Goal: Information Seeking & Learning: Learn about a topic

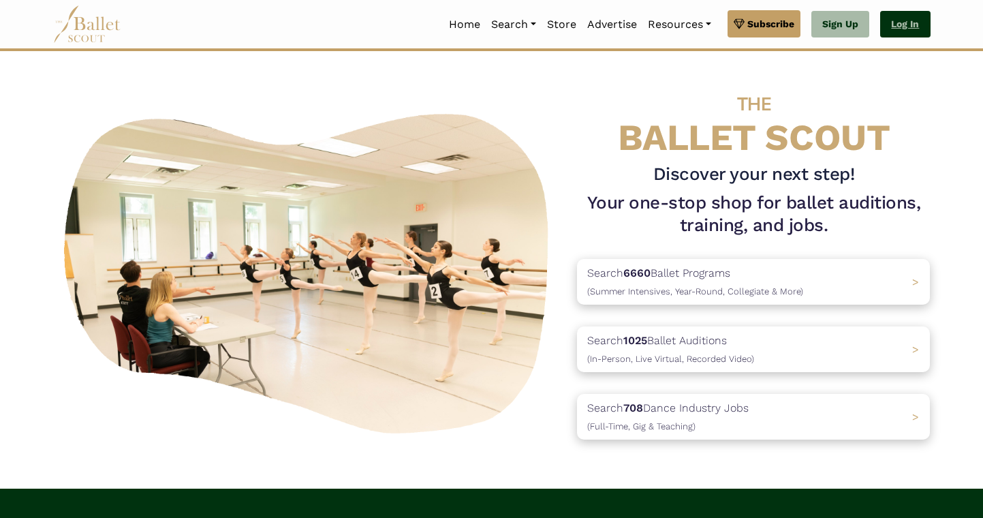
click at [908, 32] on link "Log In" at bounding box center [905, 24] width 50 height 27
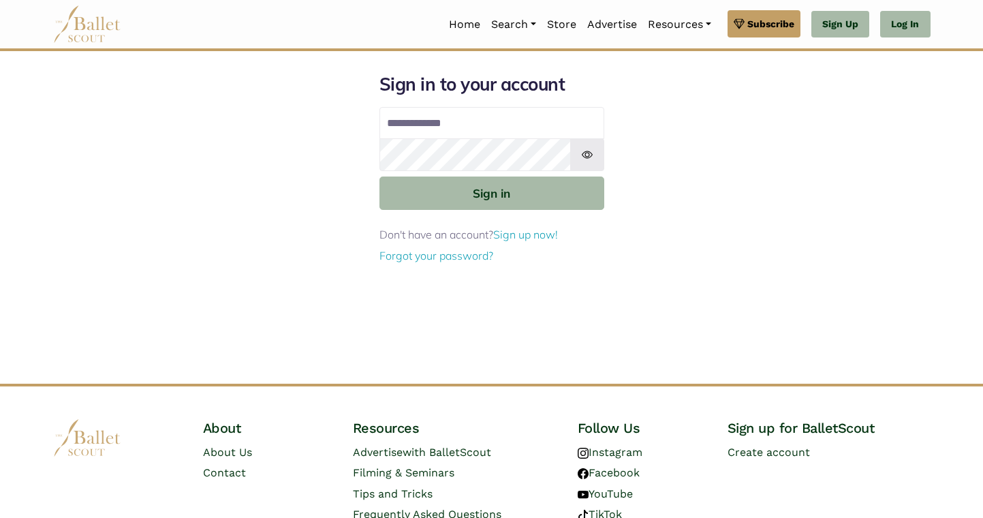
type input "**********"
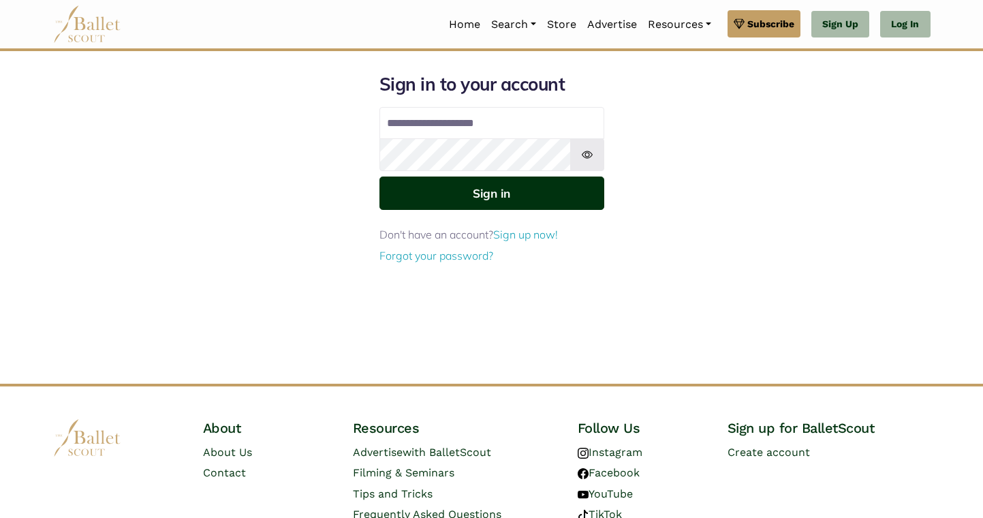
click at [480, 197] on button "Sign in" at bounding box center [491, 192] width 225 height 33
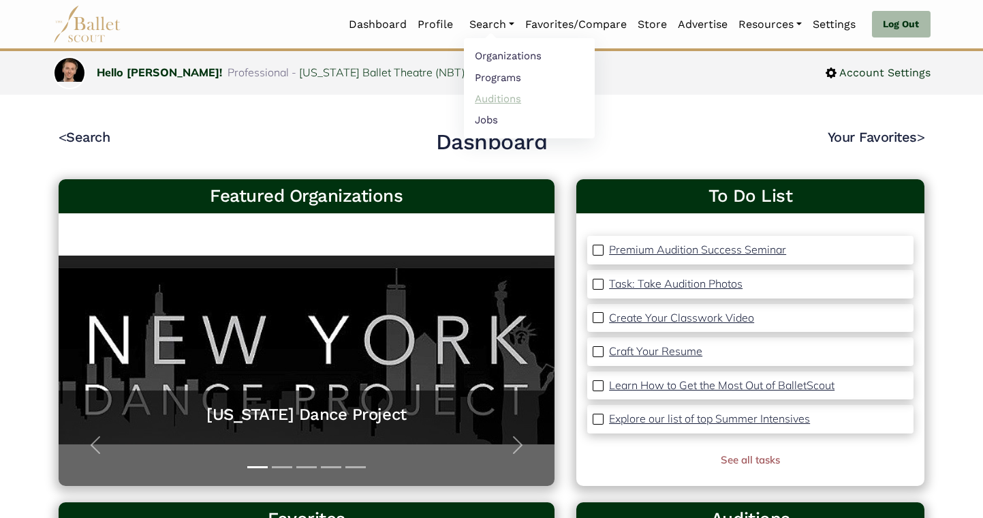
click at [480, 93] on link "Auditions" at bounding box center [529, 98] width 131 height 21
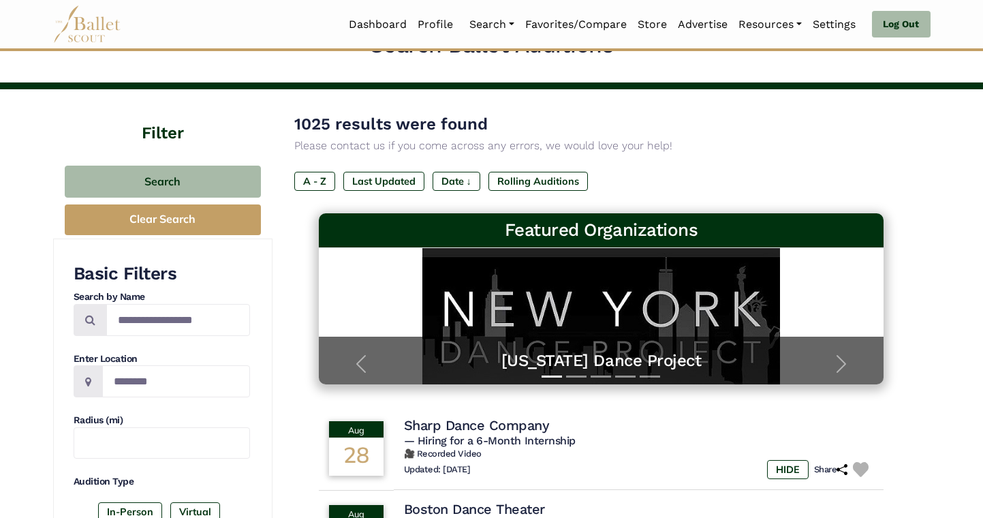
scroll to position [37, 0]
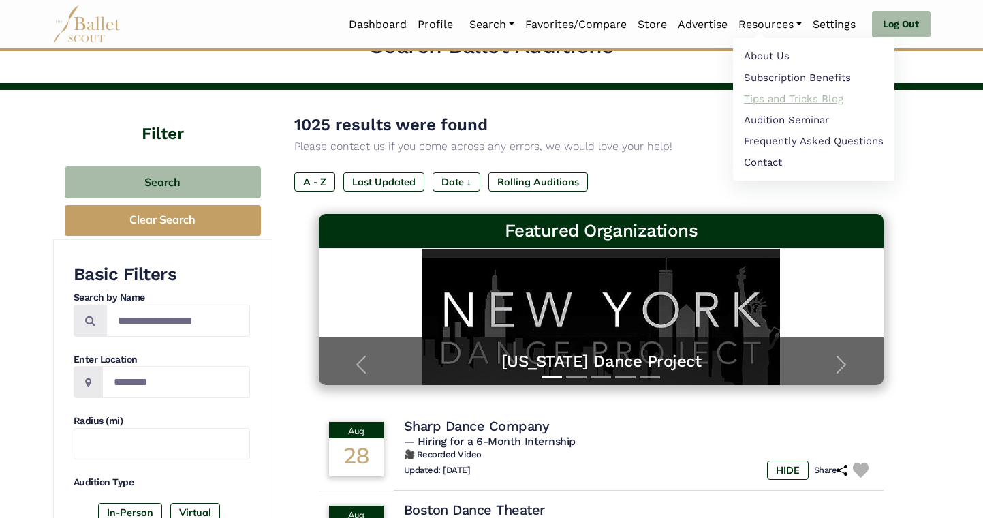
click at [780, 102] on link "Tips and Tricks Blog" at bounding box center [813, 98] width 161 height 21
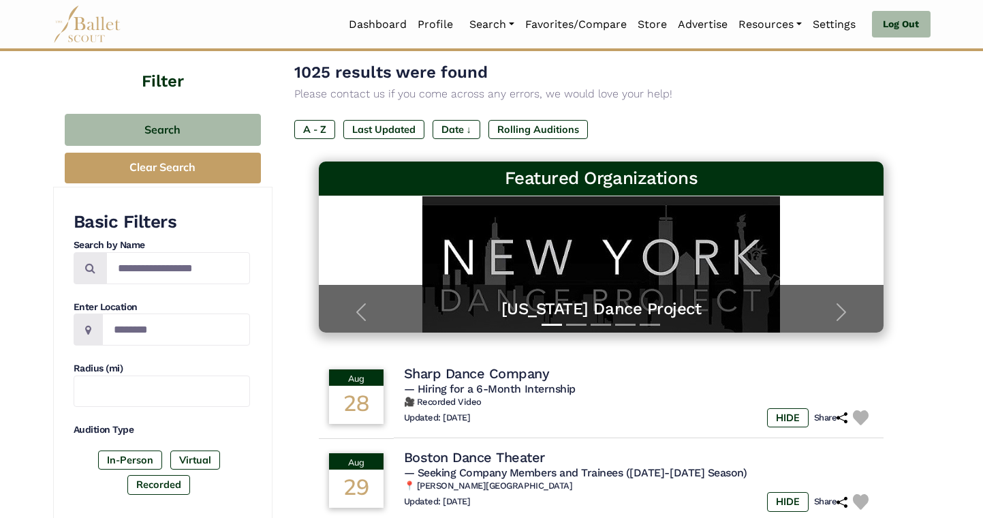
scroll to position [135, 0]
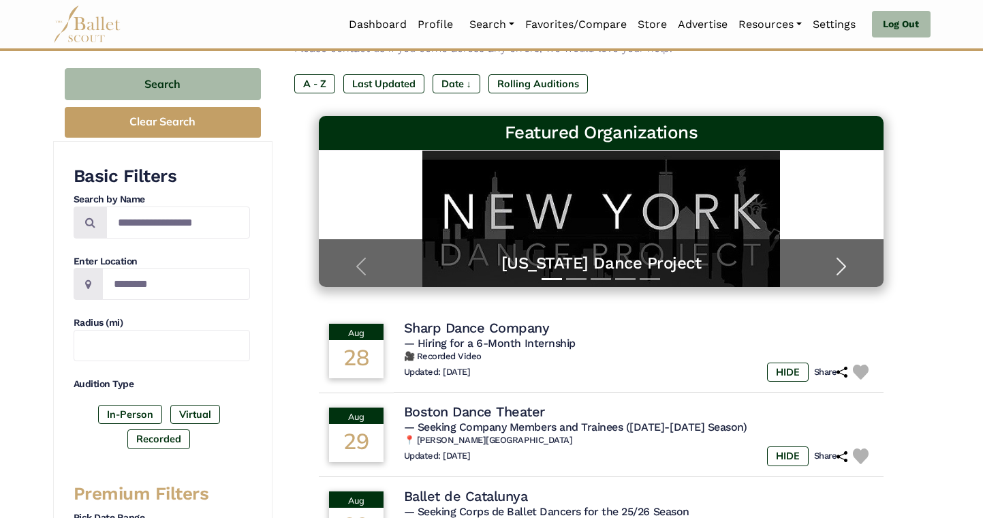
click at [845, 264] on span "button" at bounding box center [841, 266] width 22 height 22
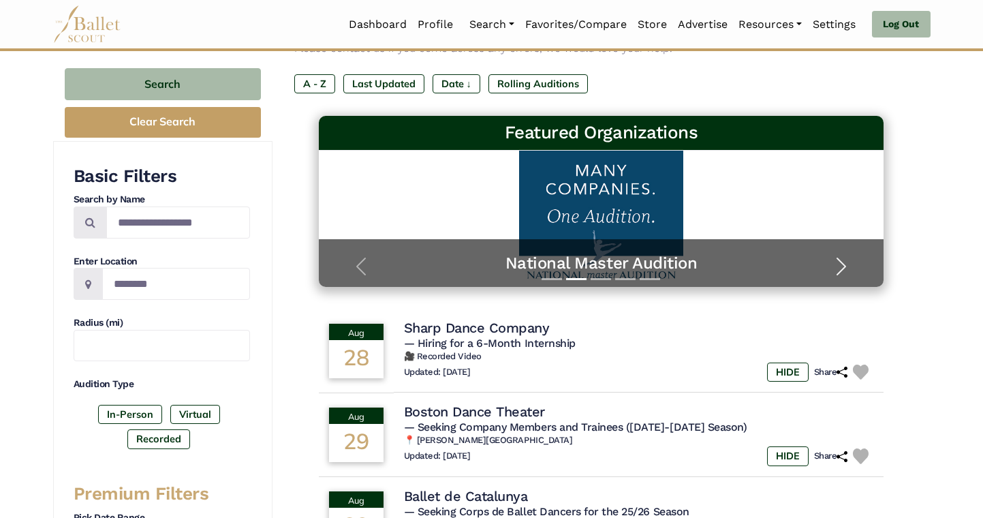
click at [845, 267] on span "button" at bounding box center [841, 266] width 22 height 22
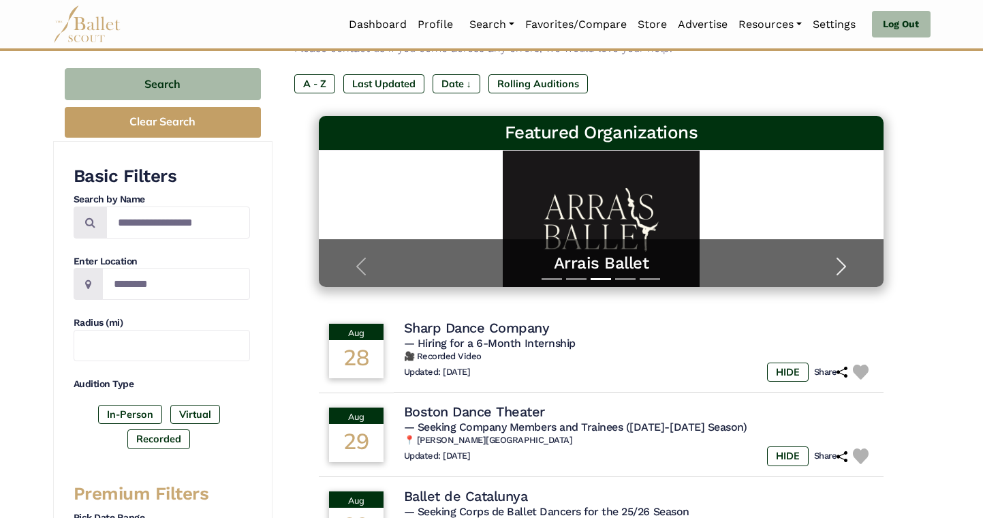
click at [845, 268] on span "button" at bounding box center [841, 266] width 22 height 22
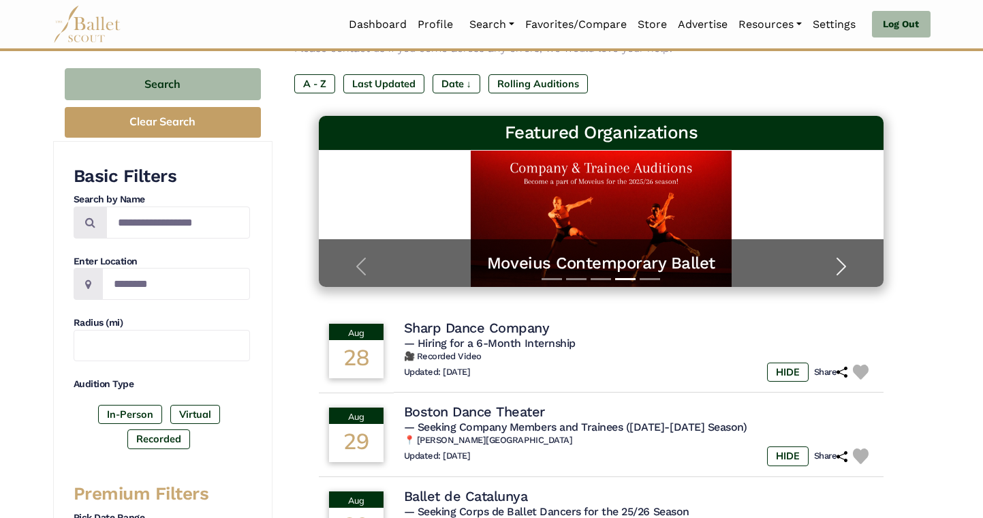
click at [845, 268] on span "button" at bounding box center [841, 266] width 22 height 22
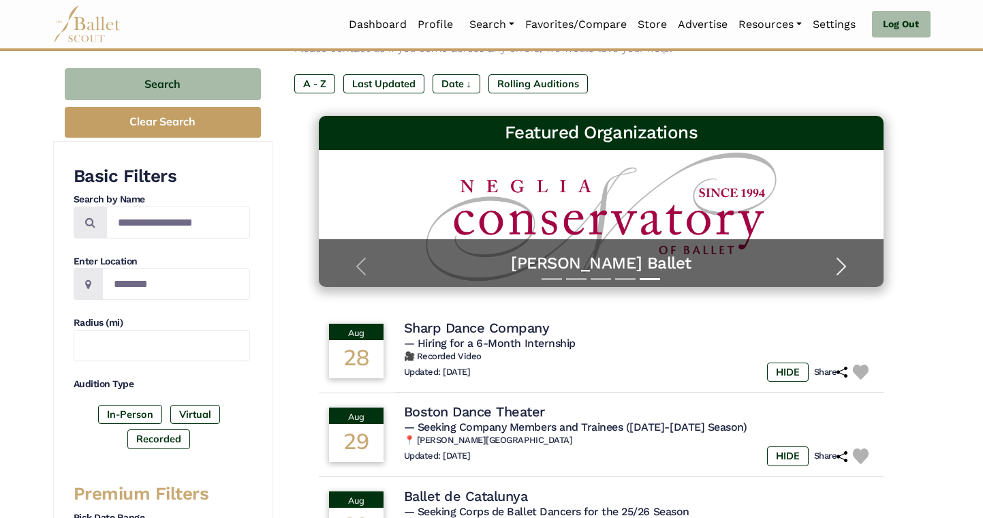
click at [845, 268] on span "button" at bounding box center [841, 266] width 22 height 22
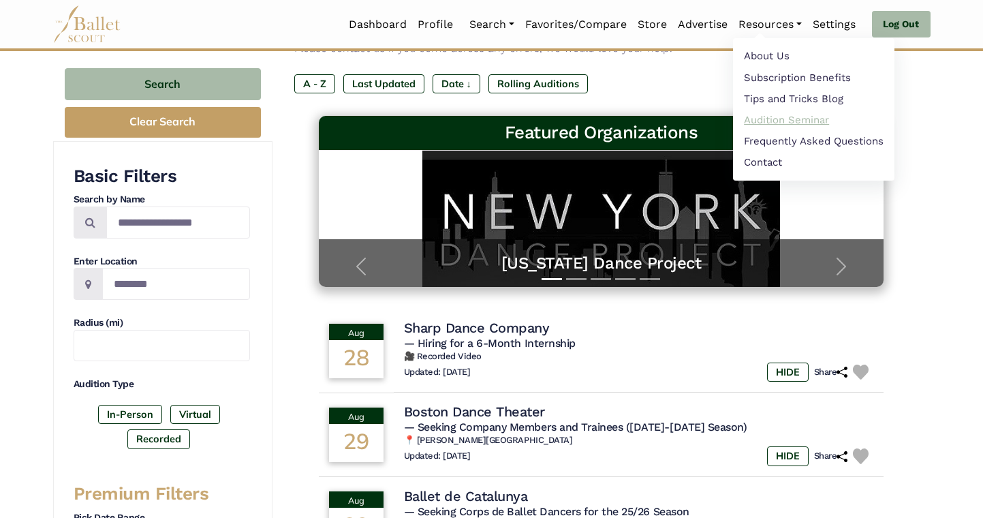
click at [786, 125] on link "Audition Seminar" at bounding box center [813, 119] width 161 height 21
click at [807, 136] on link "Frequently Asked Questions" at bounding box center [813, 141] width 161 height 21
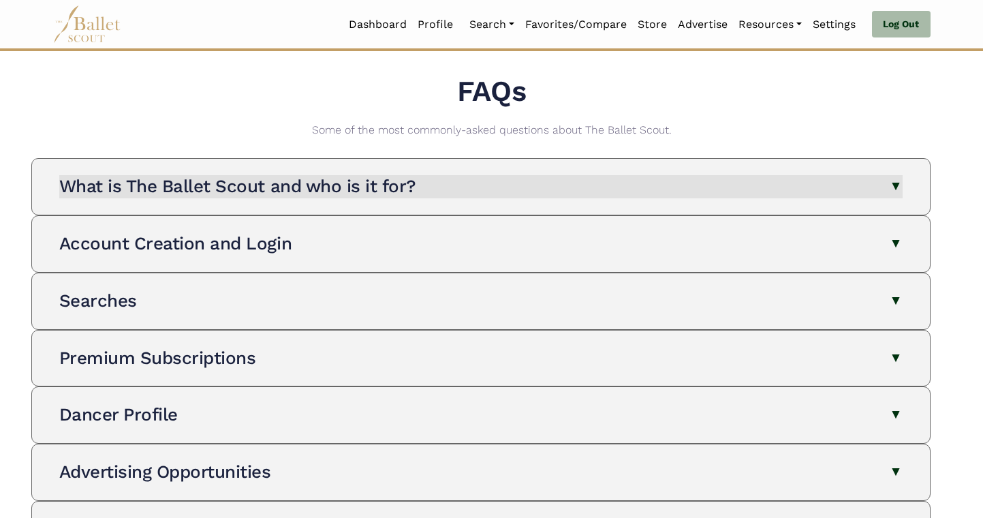
click at [795, 194] on button "What is The Ballet Scout and who is it for?" at bounding box center [480, 186] width 843 height 23
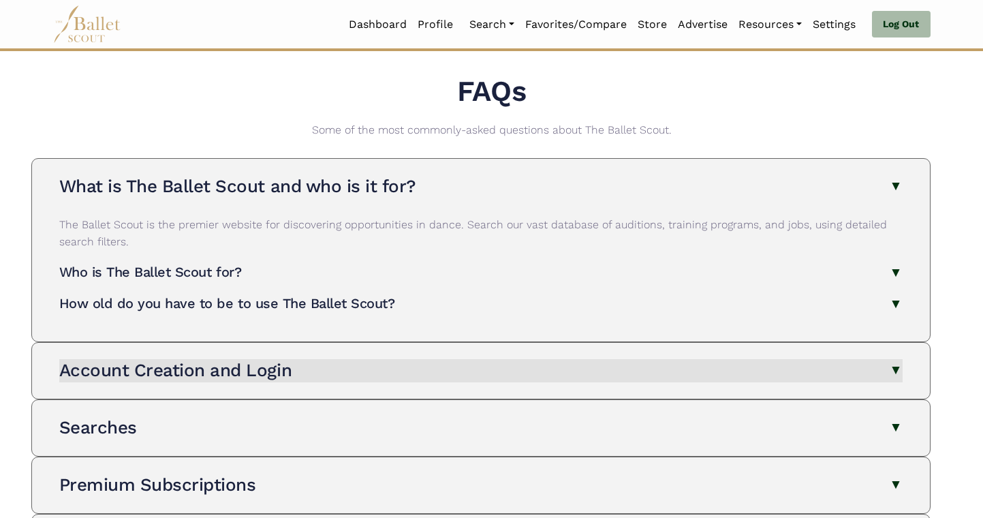
click at [683, 374] on button "Account Creation and Login" at bounding box center [480, 370] width 843 height 23
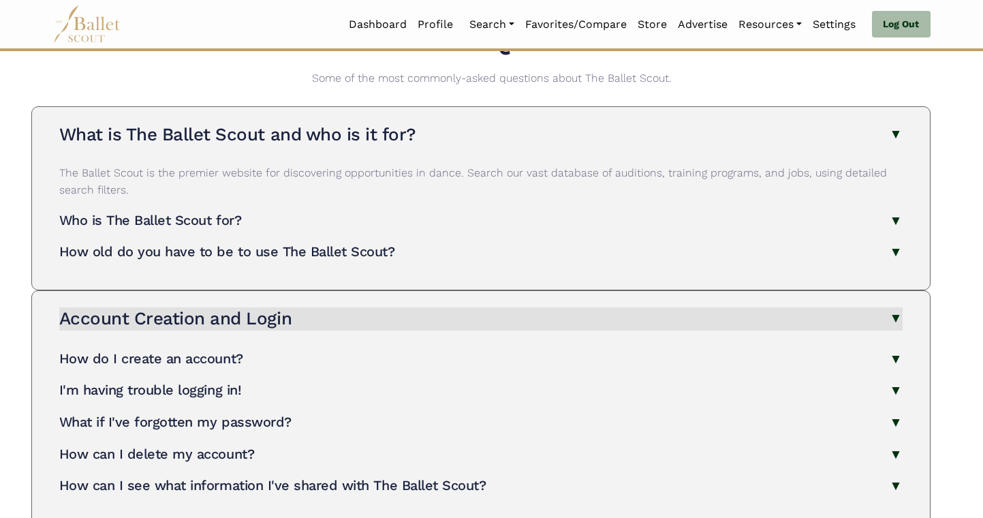
scroll to position [81, 0]
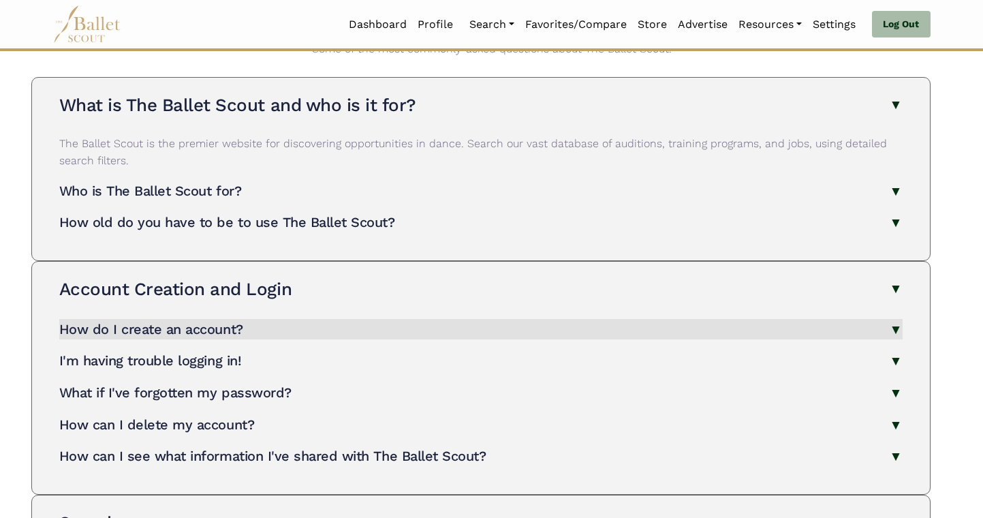
click at [697, 319] on button "How do I create an account?" at bounding box center [480, 329] width 843 height 21
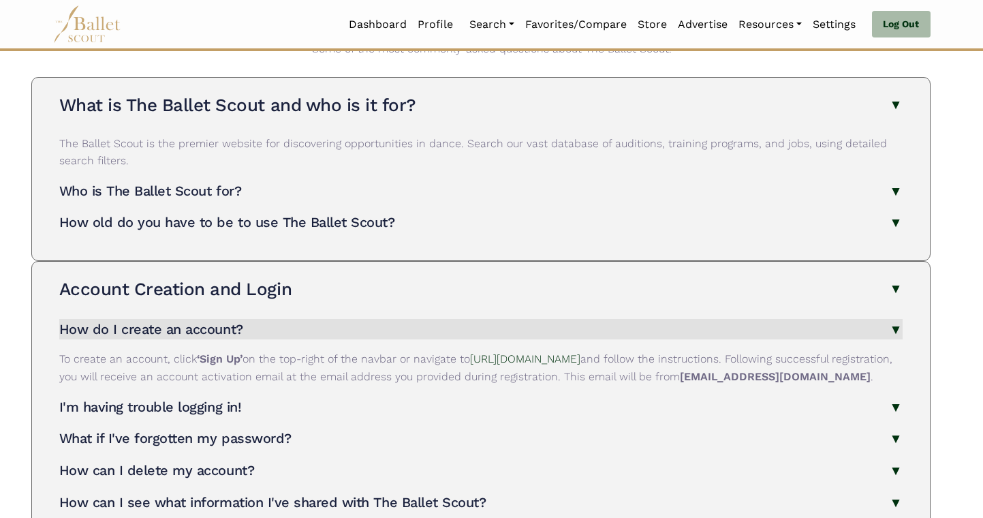
click at [697, 319] on button "How do I create an account?" at bounding box center [480, 329] width 843 height 21
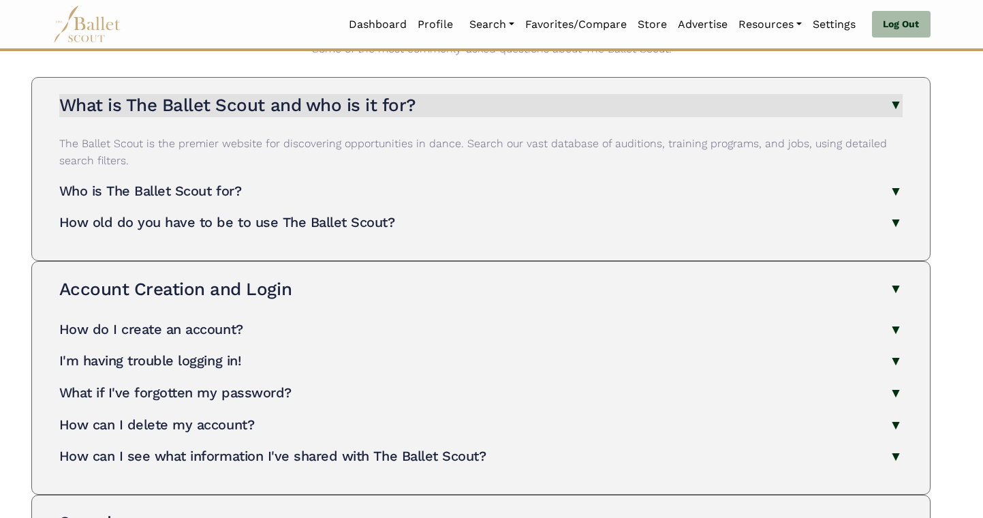
click at [836, 104] on button "What is The Ballet Scout and who is it for?" at bounding box center [480, 105] width 843 height 23
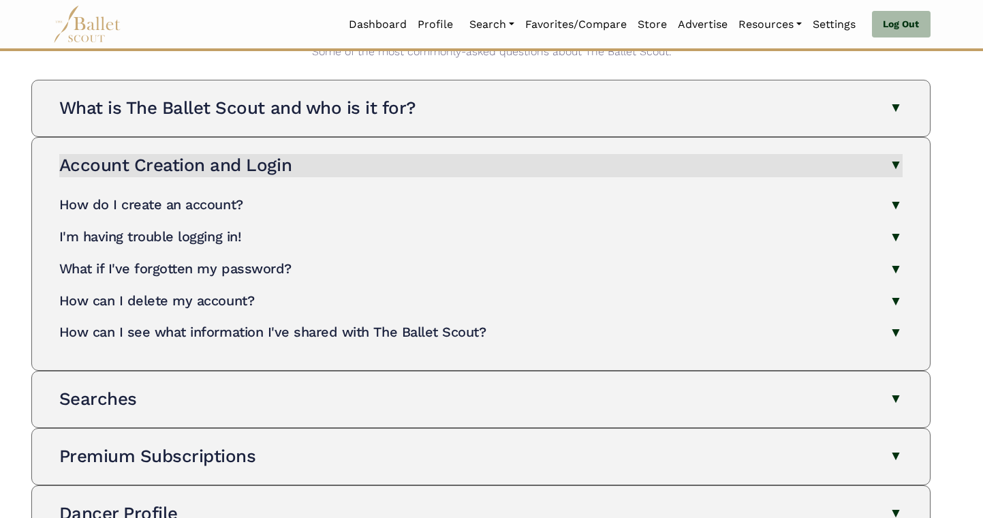
scroll to position [80, 0]
click at [773, 161] on button "Account Creation and Login" at bounding box center [480, 164] width 843 height 23
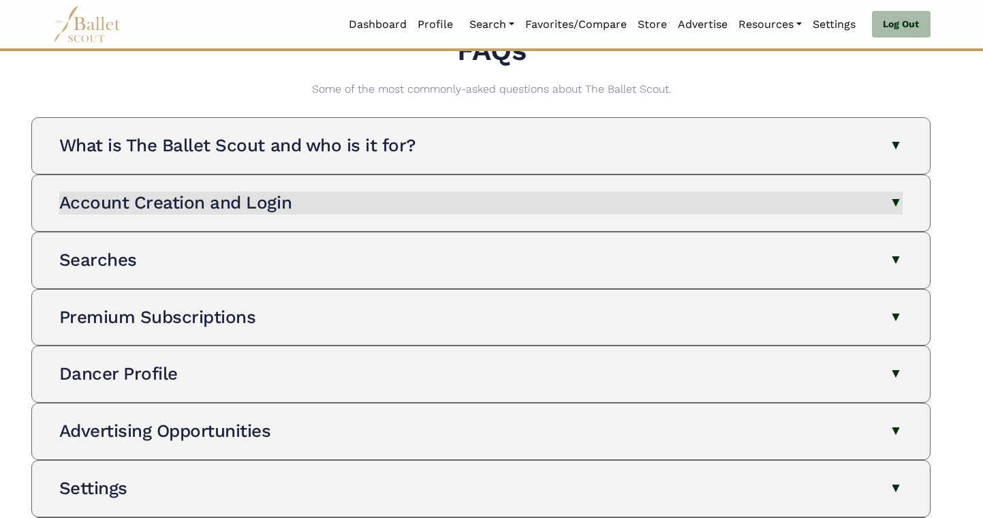
scroll to position [0, 0]
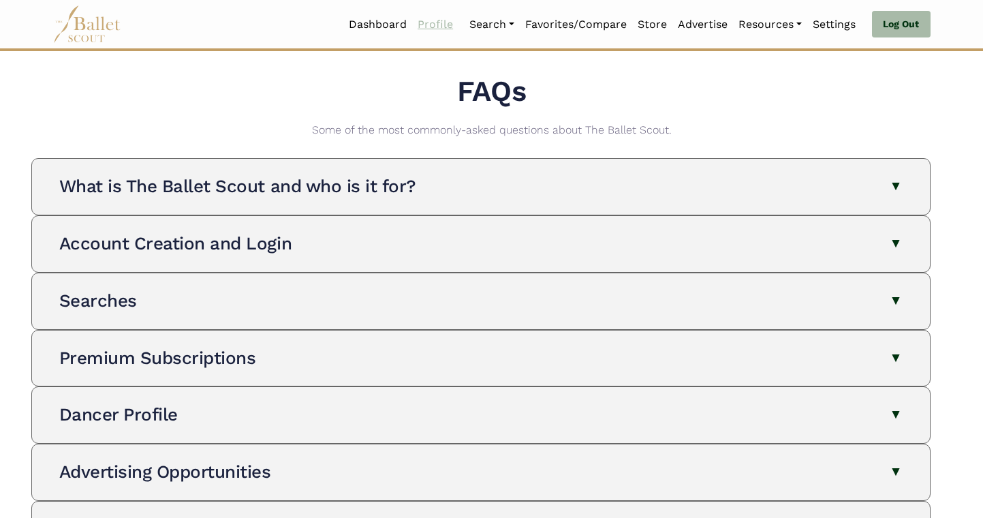
click at [437, 25] on link "Profile" at bounding box center [435, 24] width 46 height 29
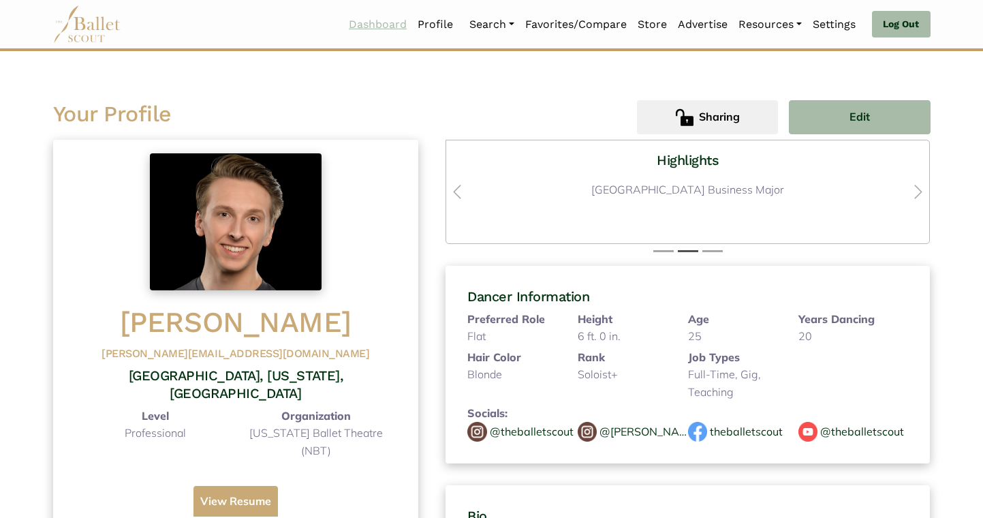
click at [364, 20] on link "Dashboard" at bounding box center [377, 24] width 69 height 29
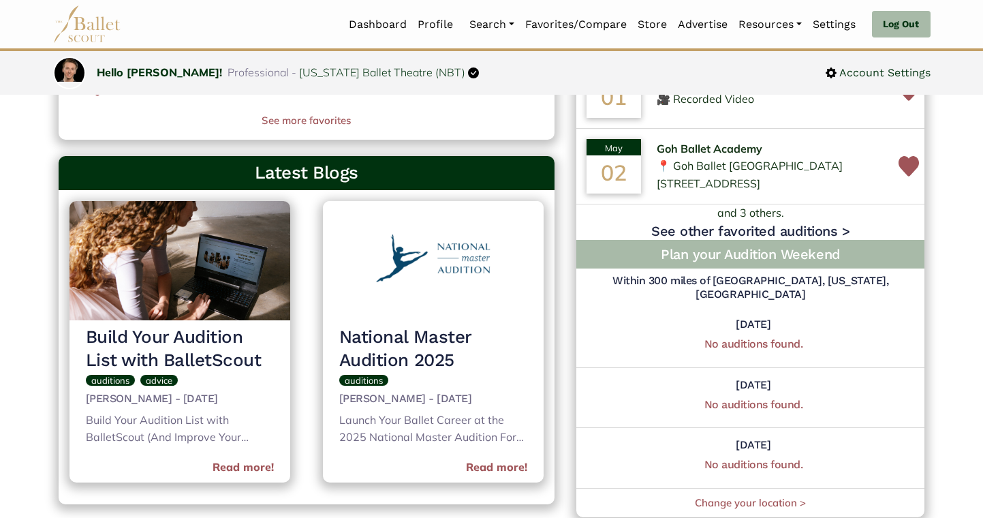
scroll to position [590, 0]
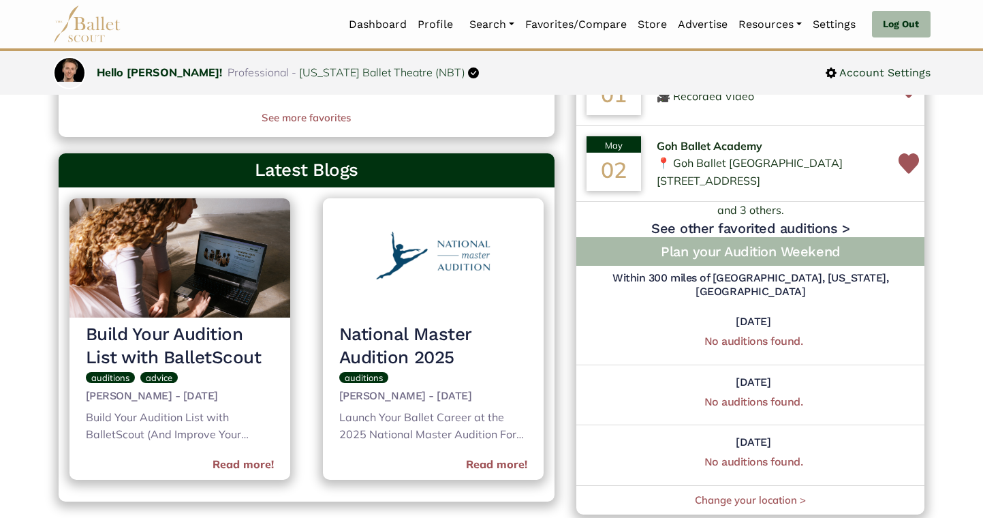
click at [181, 272] on img at bounding box center [179, 257] width 221 height 119
click at [243, 463] on link "Read more!" at bounding box center [243, 465] width 61 height 18
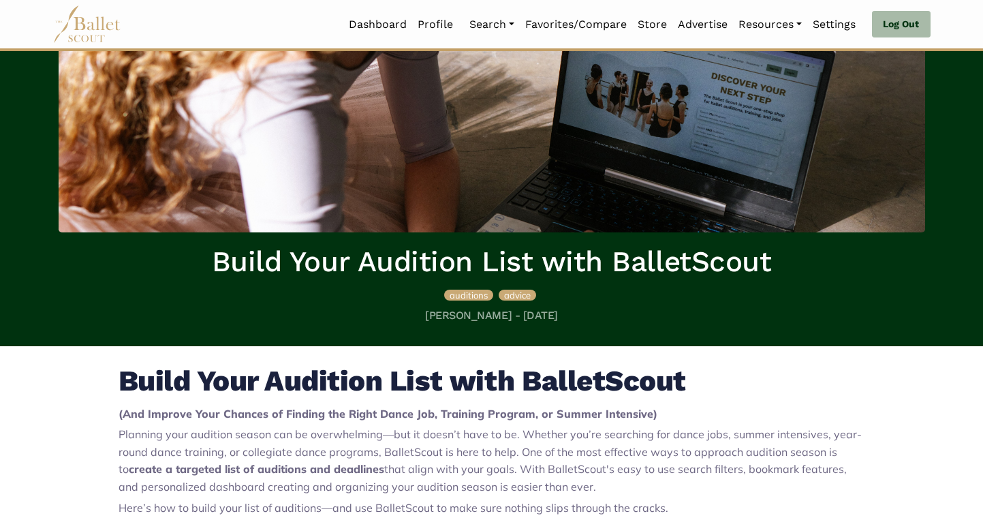
scroll to position [121, 0]
